Goal: Book appointment/travel/reservation

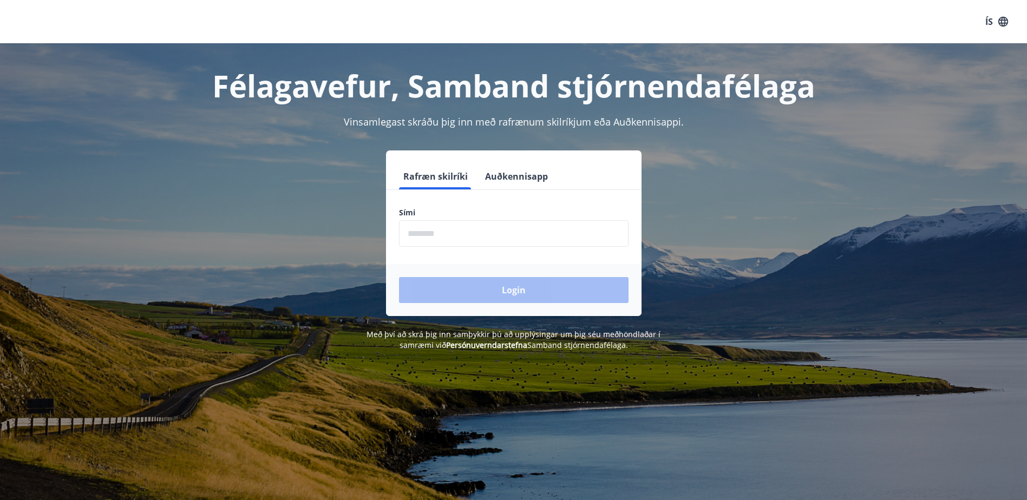
click at [430, 238] on input "phone" at bounding box center [513, 233] width 229 height 27
type input "********"
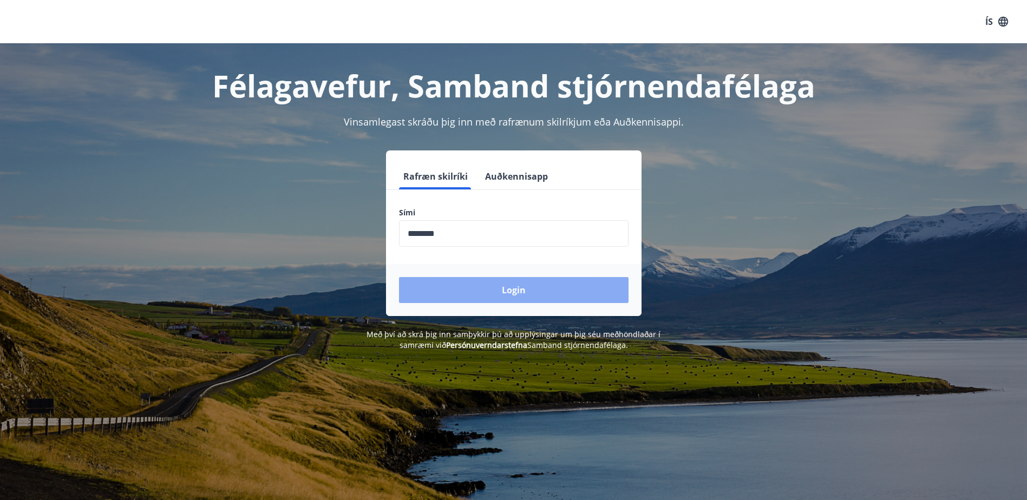
click at [491, 285] on button "Login" at bounding box center [513, 290] width 229 height 26
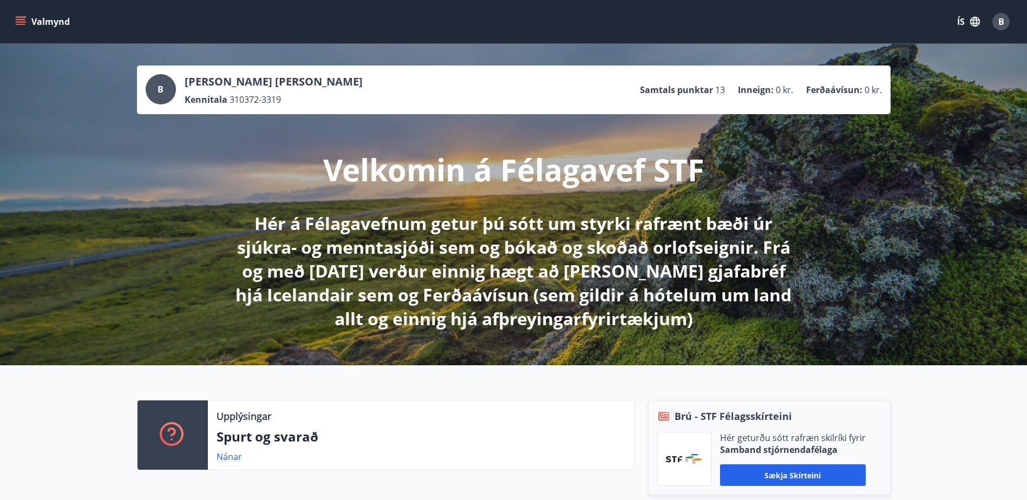
click at [27, 21] on button "Valmynd" at bounding box center [43, 21] width 61 height 19
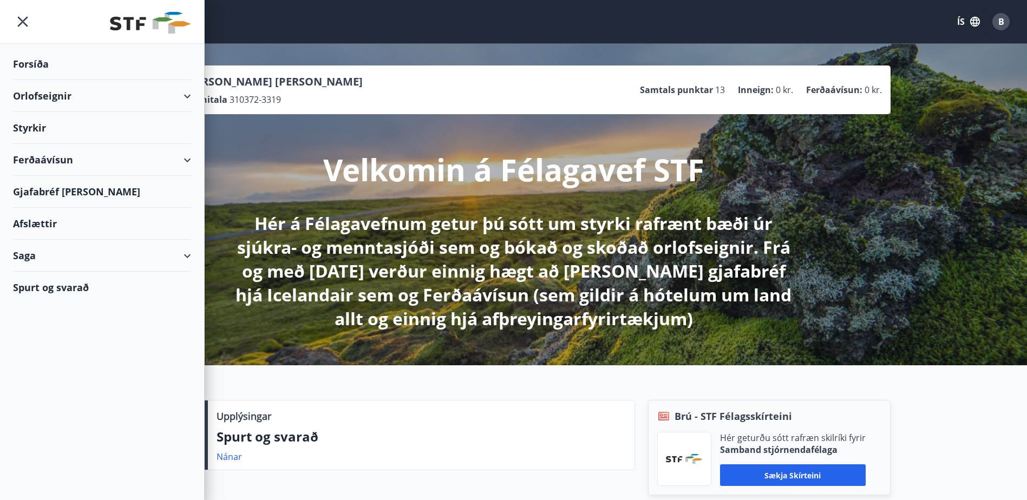
click at [57, 102] on div "Orlofseignir" at bounding box center [102, 96] width 178 height 32
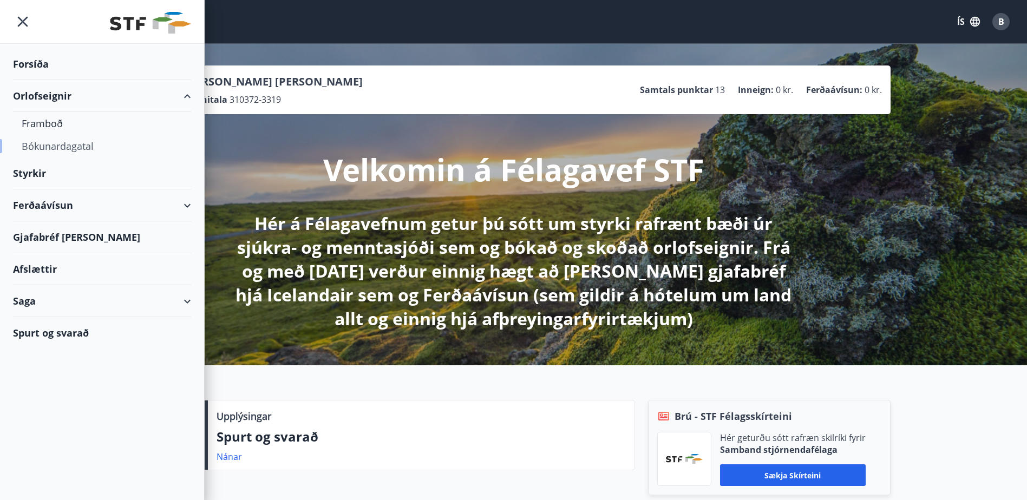
click at [77, 147] on div "Bókunardagatal" at bounding box center [102, 146] width 161 height 23
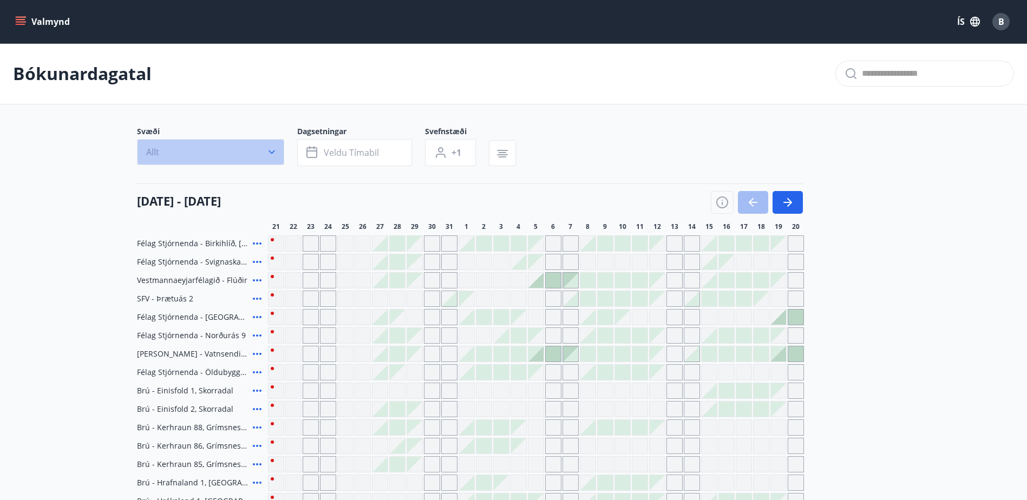
click at [272, 153] on icon "button" at bounding box center [271, 152] width 6 height 4
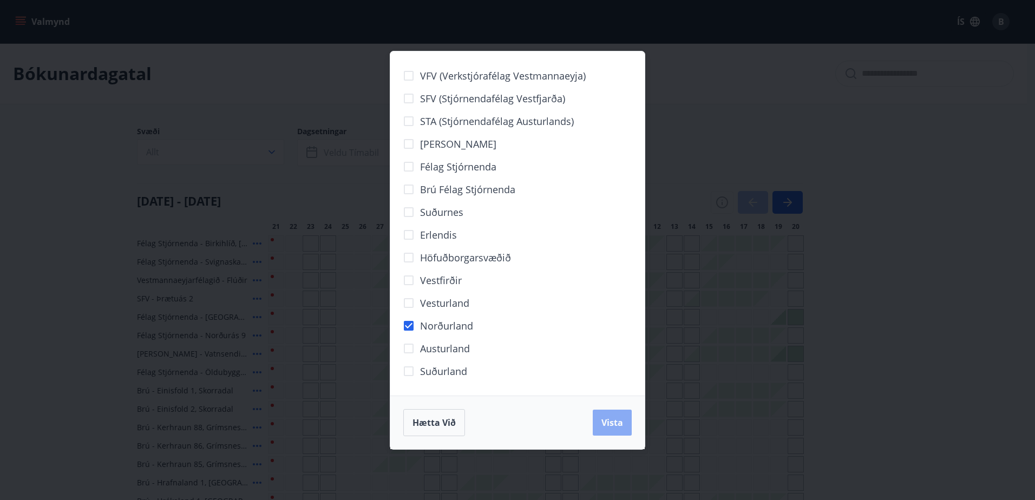
click at [606, 424] on span "Vista" at bounding box center [612, 423] width 22 height 12
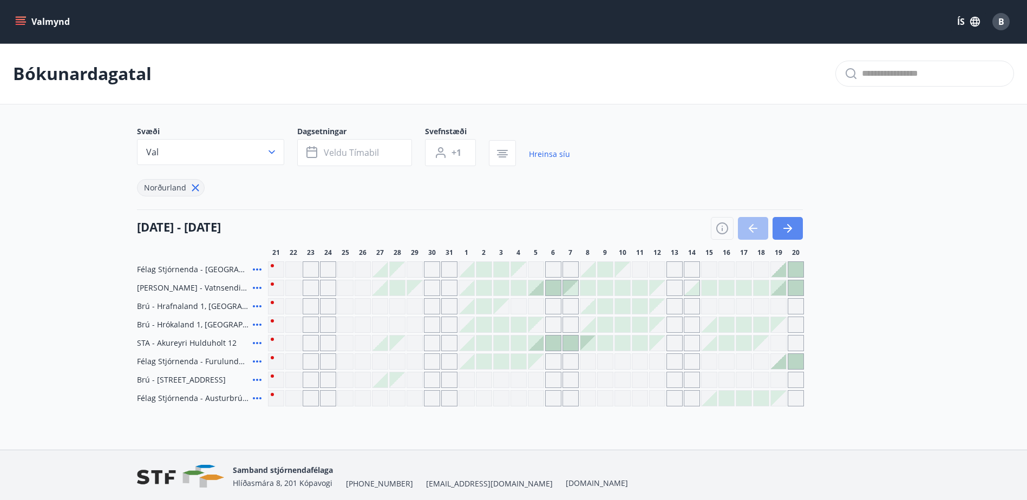
click at [797, 223] on button "button" at bounding box center [787, 228] width 30 height 23
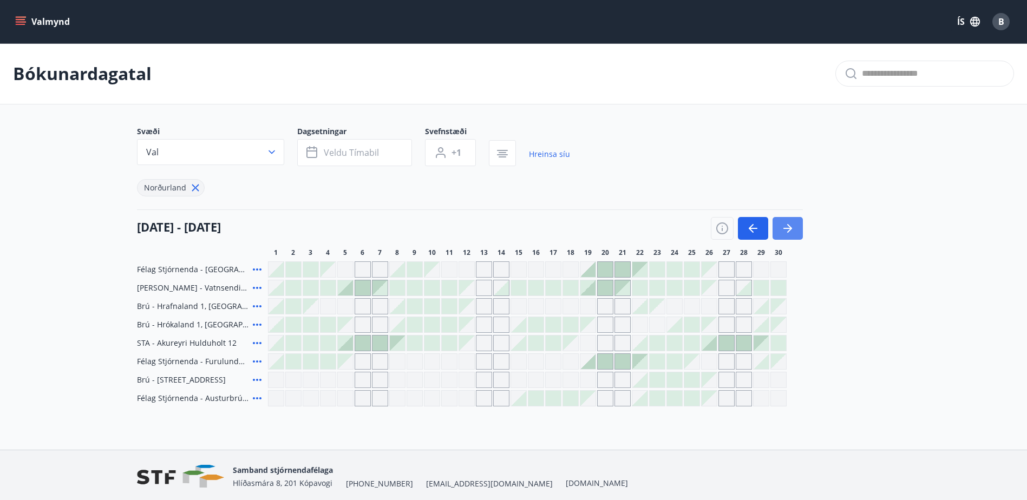
click at [797, 223] on button "button" at bounding box center [787, 228] width 30 height 23
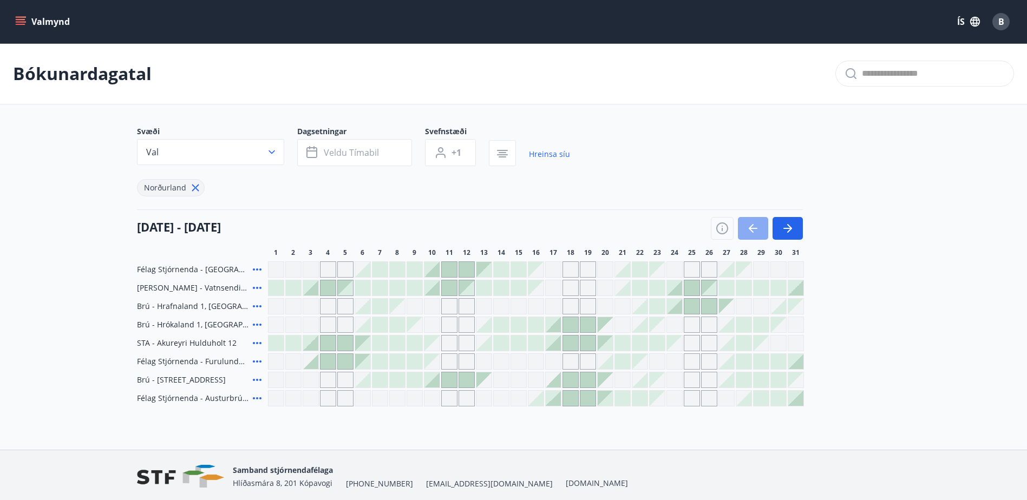
click at [760, 225] on button "button" at bounding box center [753, 228] width 30 height 23
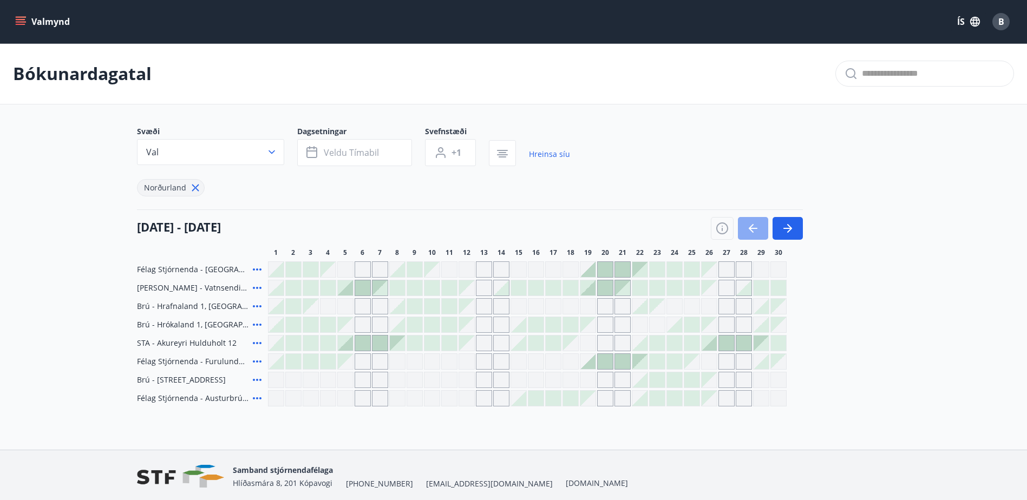
click at [760, 225] on button "button" at bounding box center [753, 228] width 30 height 23
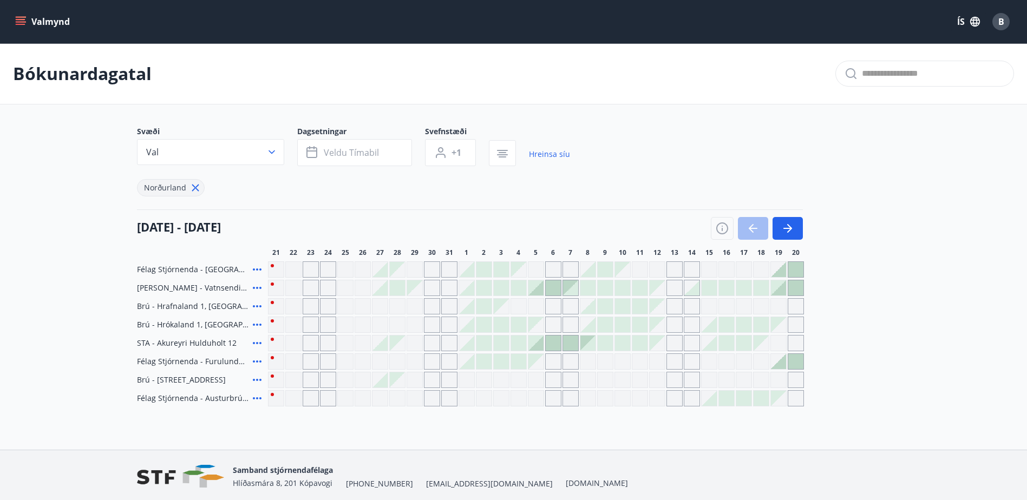
click at [271, 150] on icon "button" at bounding box center [271, 152] width 11 height 11
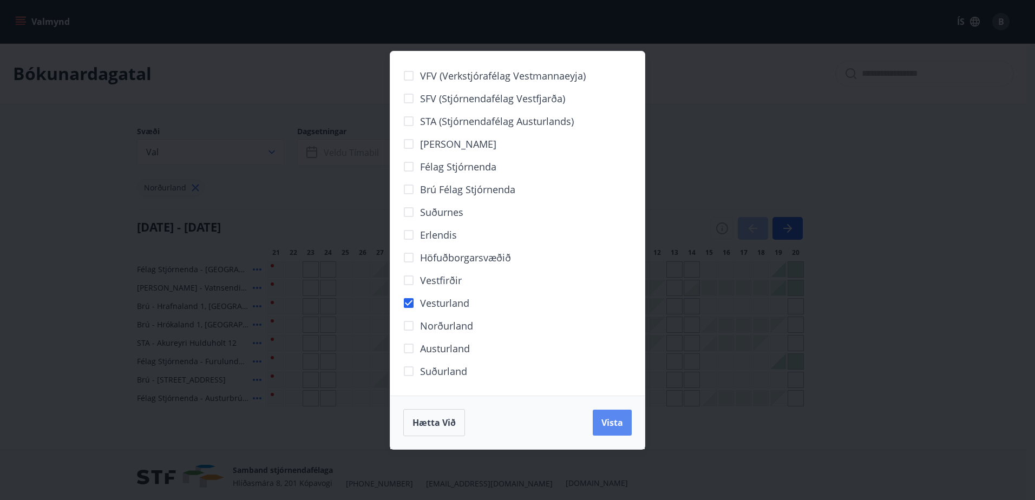
click at [618, 417] on span "Vista" at bounding box center [612, 423] width 22 height 12
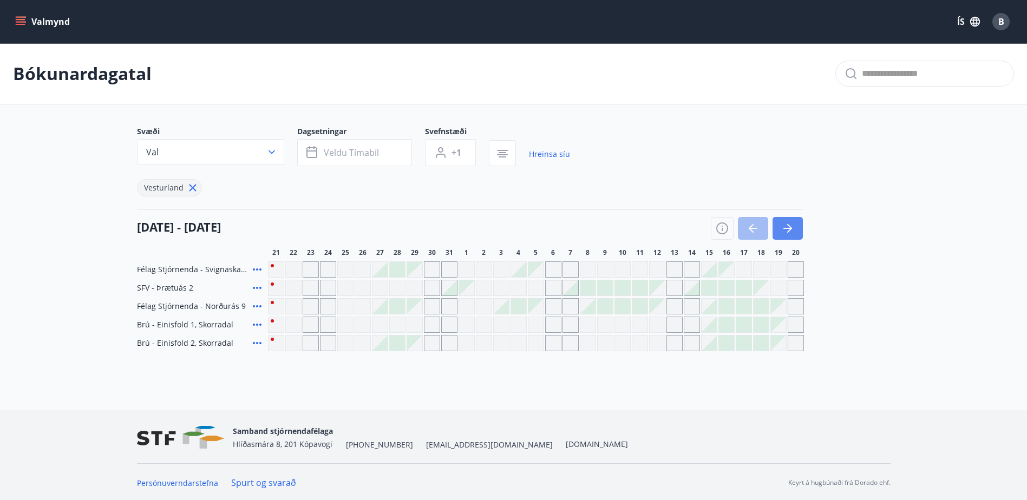
click at [798, 223] on button "button" at bounding box center [787, 228] width 30 height 23
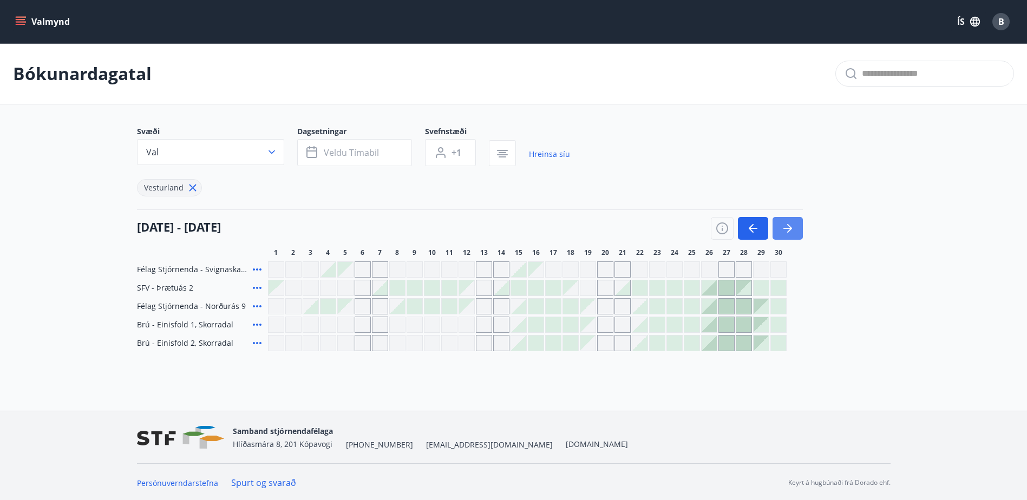
click at [797, 224] on button "button" at bounding box center [787, 228] width 30 height 23
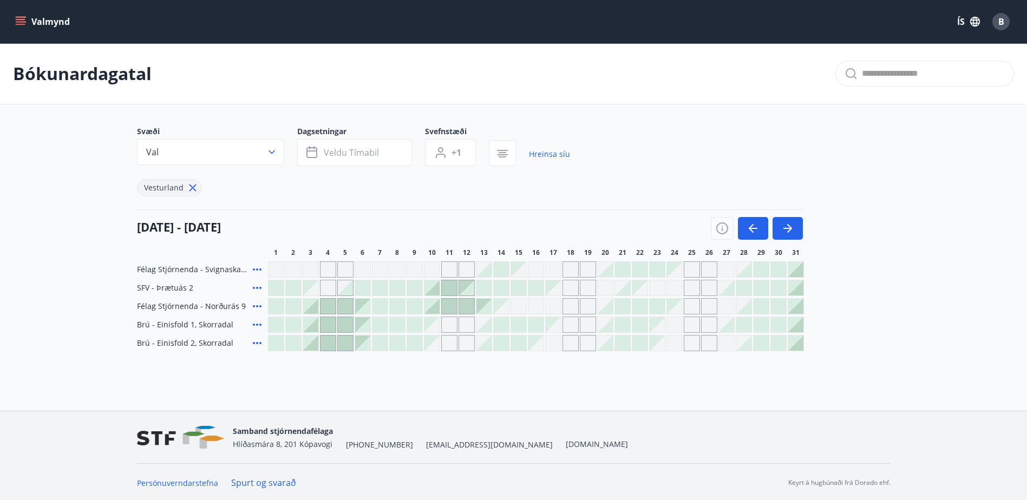
click at [217, 307] on span "Félag Stjórnenda - Norðurás 9" at bounding box center [191, 306] width 109 height 11
click at [258, 309] on icon at bounding box center [257, 306] width 13 height 13
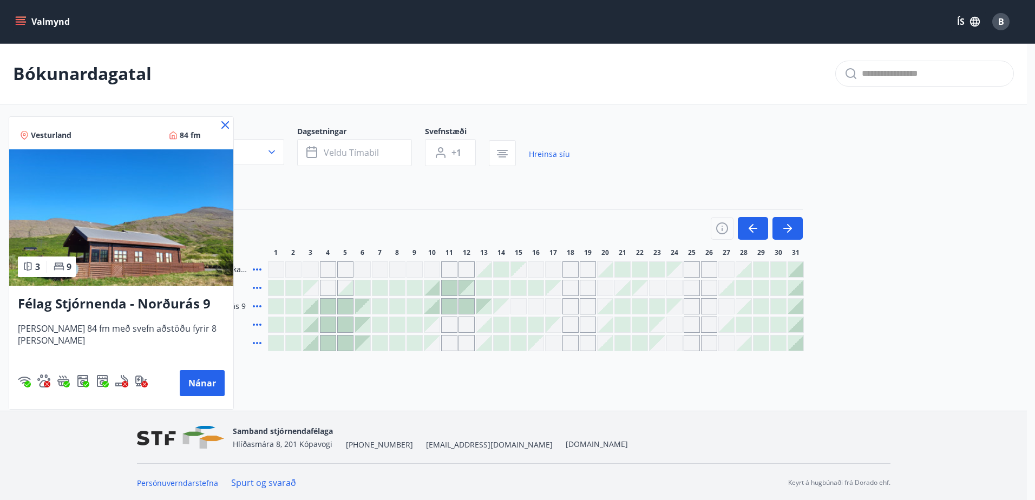
click at [221, 123] on icon at bounding box center [225, 125] width 8 height 8
